Goal: Transaction & Acquisition: Purchase product/service

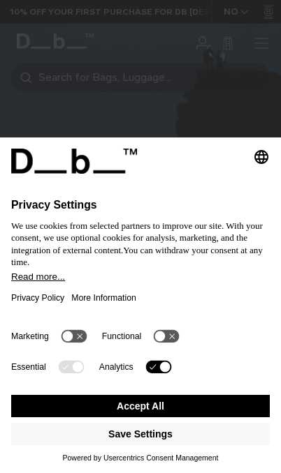
click at [165, 365] on icon at bounding box center [165, 367] width 10 height 10
click at [190, 405] on button "Accept All" at bounding box center [140, 406] width 258 height 22
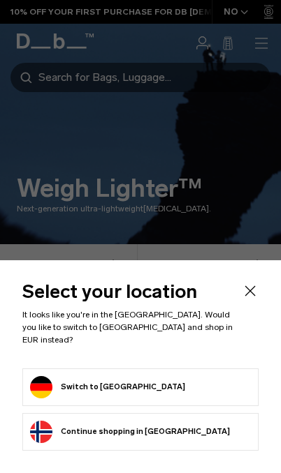
click at [176, 382] on form "Switch to Germany" at bounding box center [140, 387] width 221 height 22
click at [187, 404] on li "Switch to Germany" at bounding box center [140, 388] width 236 height 38
click at [142, 387] on form "Switch to Germany" at bounding box center [140, 387] width 221 height 22
click at [140, 390] on form "Switch to Germany" at bounding box center [140, 387] width 221 height 22
click at [39, 384] on button "Switch to Germany" at bounding box center [107, 387] width 155 height 22
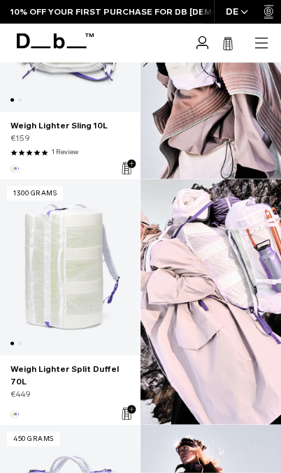
scroll to position [861, 0]
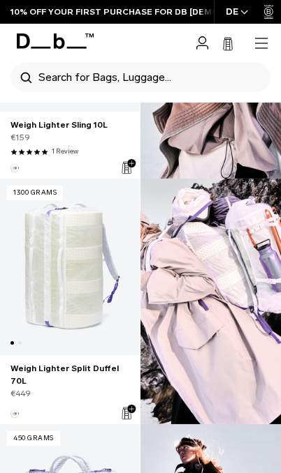
click at [84, 362] on link "Weigh Lighter Split Duffel 70L" at bounding box center [69, 374] width 119 height 25
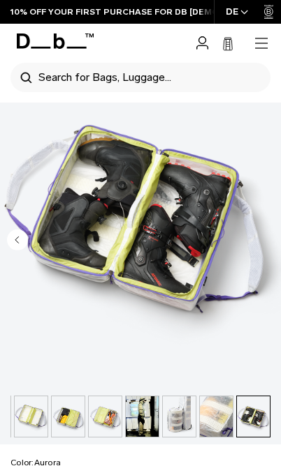
scroll to position [351, 0]
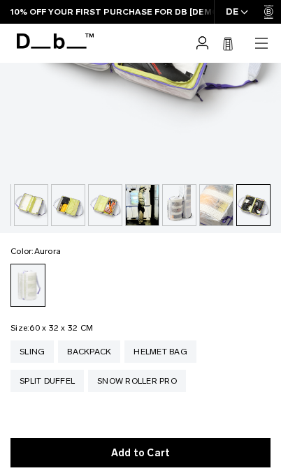
click at [150, 381] on div "Snow Roller Pro" at bounding box center [137, 381] width 98 height 22
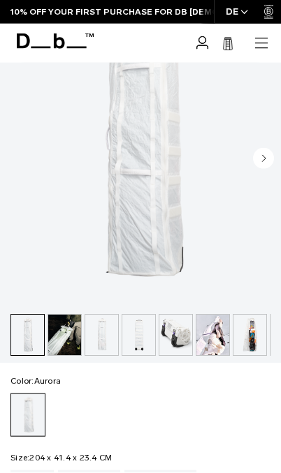
scroll to position [221, 0]
click at [180, 341] on img "button" at bounding box center [175, 336] width 33 height 40
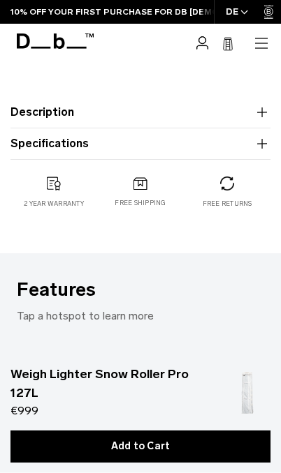
scroll to position [808, 0]
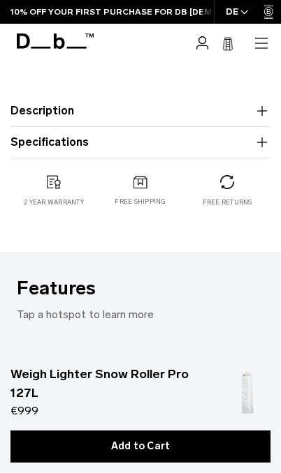
click at [34, 106] on button "Description" at bounding box center [140, 111] width 260 height 17
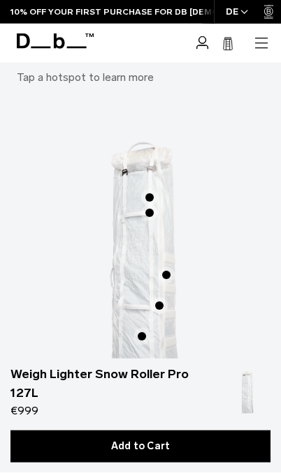
scroll to position [1335, 0]
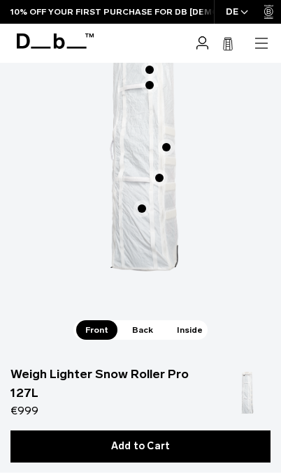
click at [144, 332] on span "Back" at bounding box center [142, 330] width 39 height 20
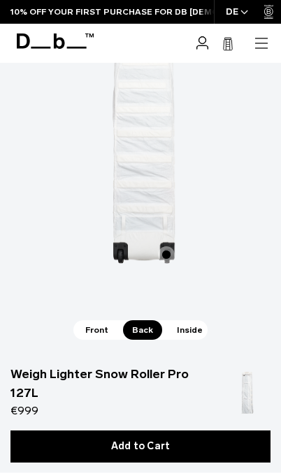
click at [182, 332] on span "Inside" at bounding box center [190, 330] width 44 height 20
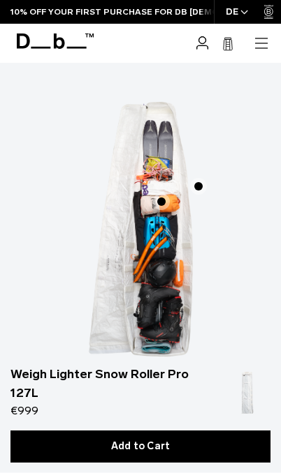
scroll to position [1240, 0]
